Goal: Task Accomplishment & Management: Use online tool/utility

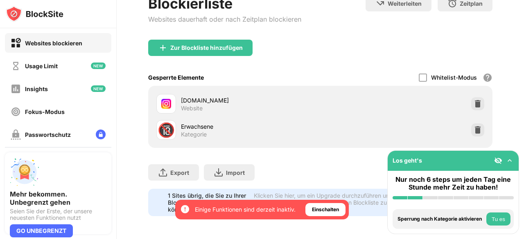
scroll to position [61, 0]
click at [473, 126] on img at bounding box center [477, 130] width 8 height 8
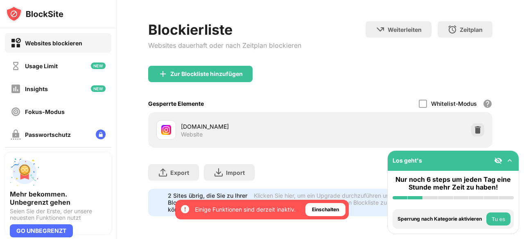
scroll to position [35, 0]
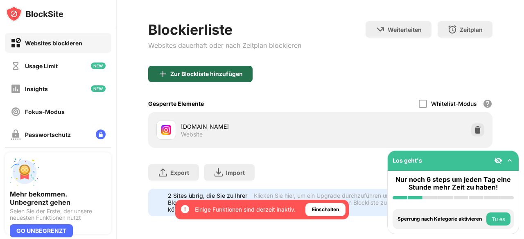
click at [235, 71] on div "Zur Blockliste hinzufügen" at bounding box center [206, 74] width 72 height 7
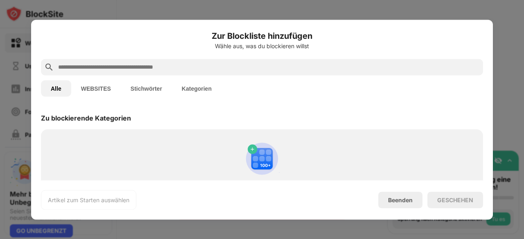
click at [225, 70] on input "text" at bounding box center [268, 67] width 422 height 10
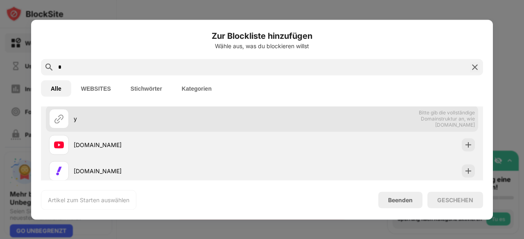
scroll to position [29, 0]
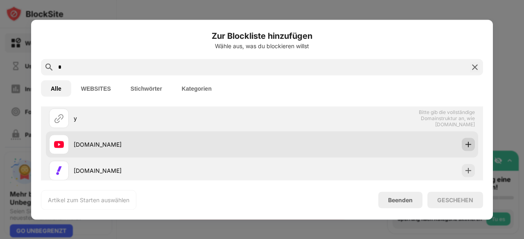
type input "*"
click at [465, 142] on img at bounding box center [468, 144] width 8 height 8
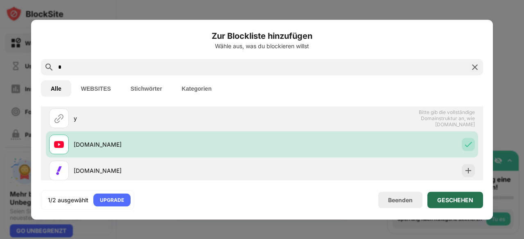
click at [453, 201] on div "GESCHEHEN" at bounding box center [455, 200] width 36 height 7
